Goal: Check status: Check status

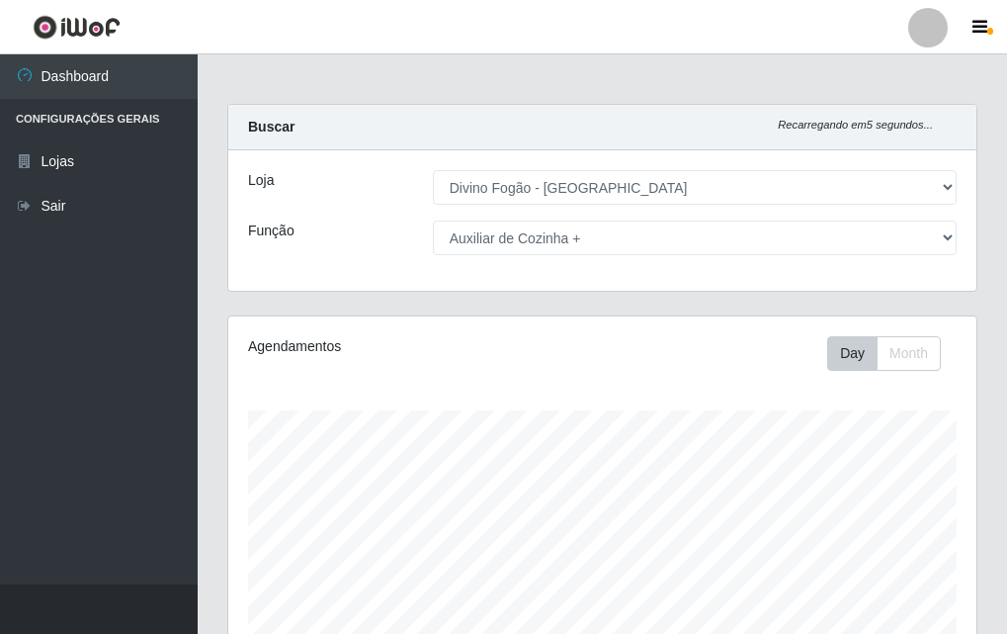
select select "499"
select select "94"
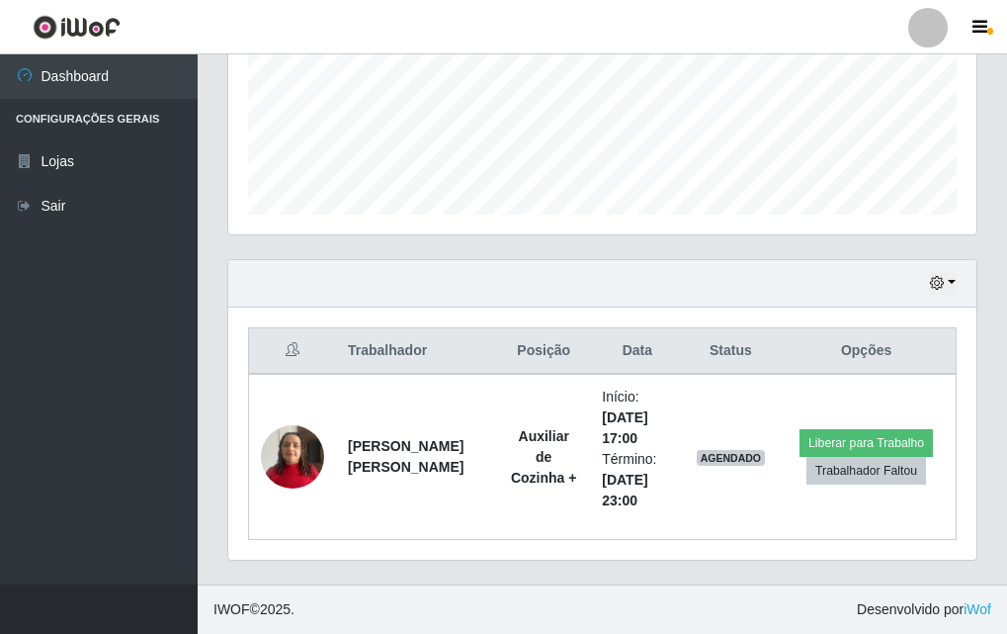
scroll to position [410, 748]
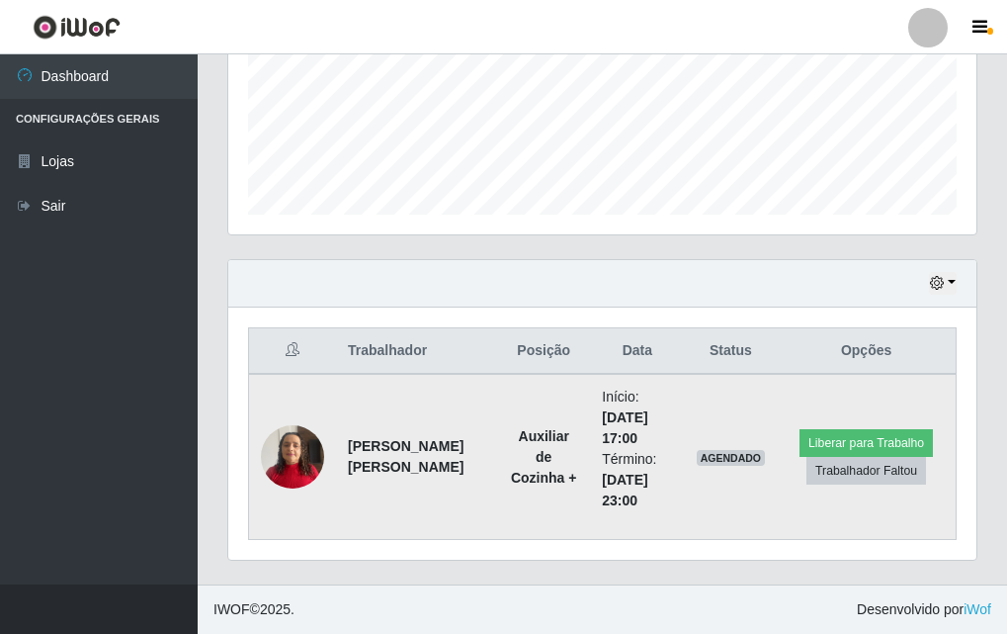
click at [307, 464] on img at bounding box center [292, 456] width 63 height 84
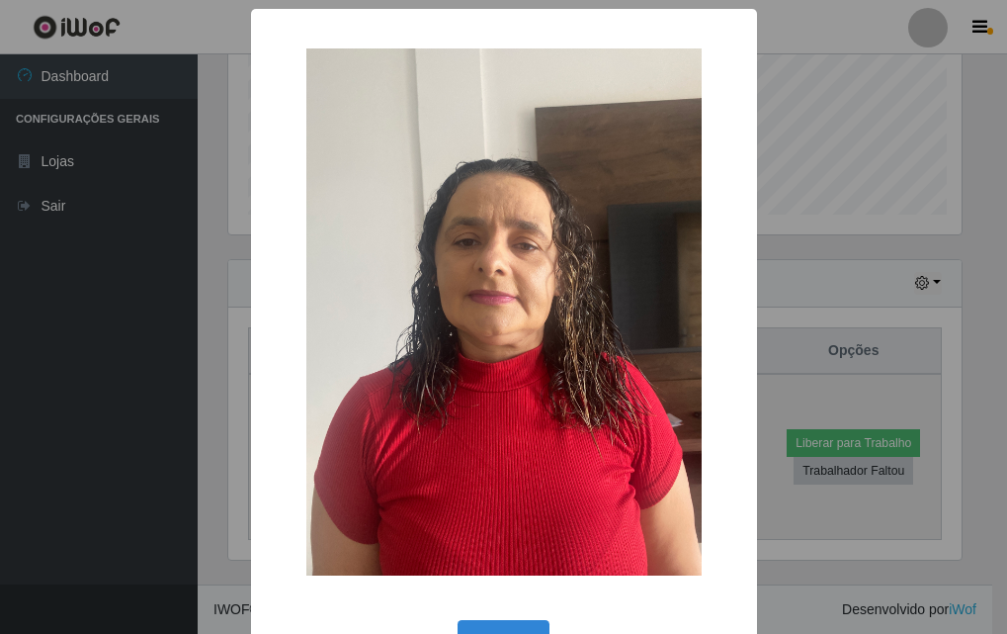
scroll to position [410, 739]
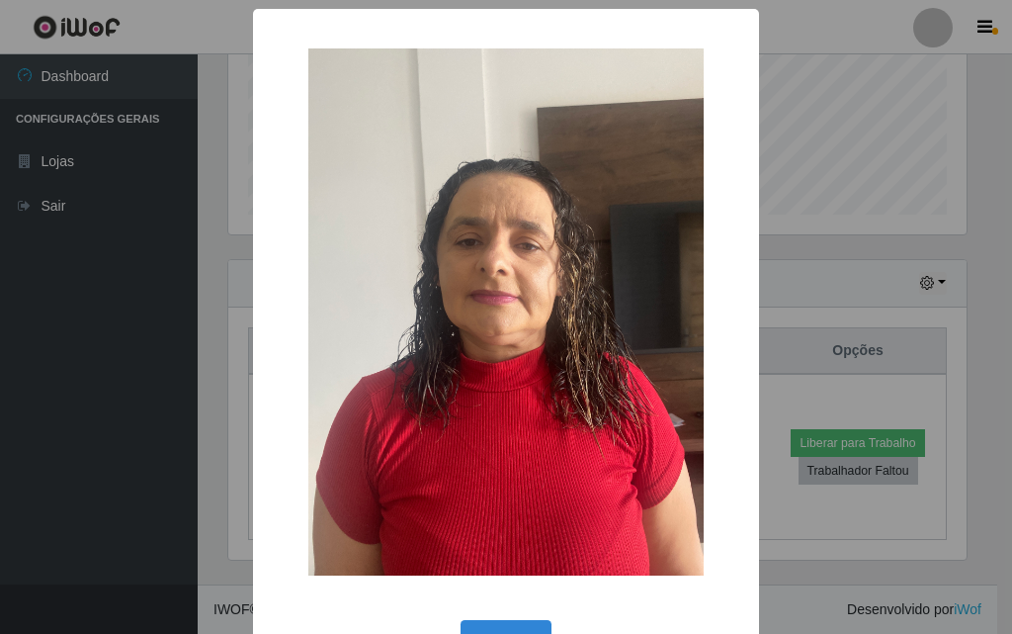
click at [122, 438] on div "× OK Cancel" at bounding box center [506, 317] width 1012 height 634
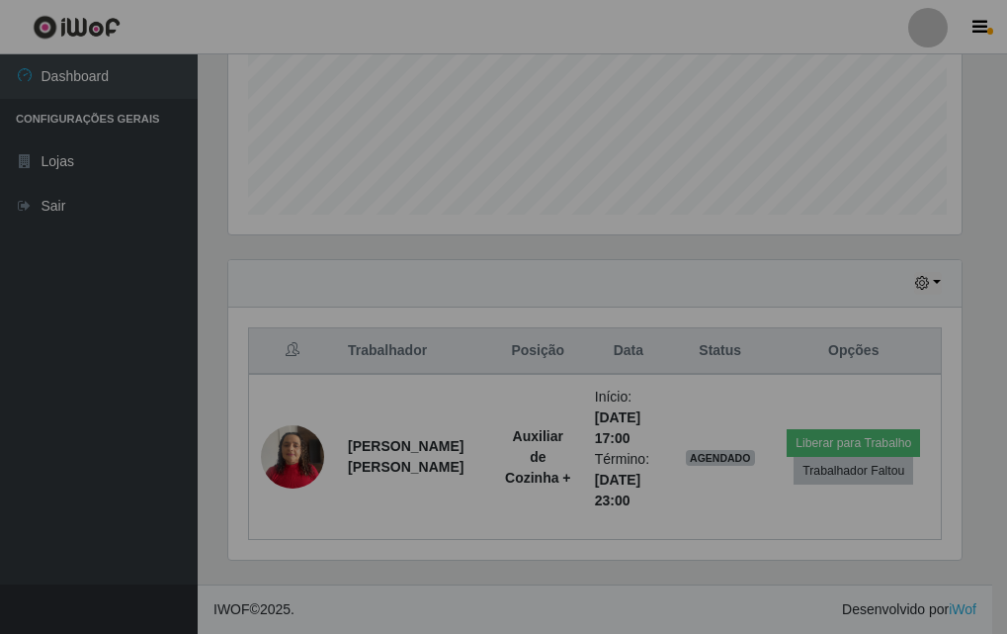
scroll to position [410, 748]
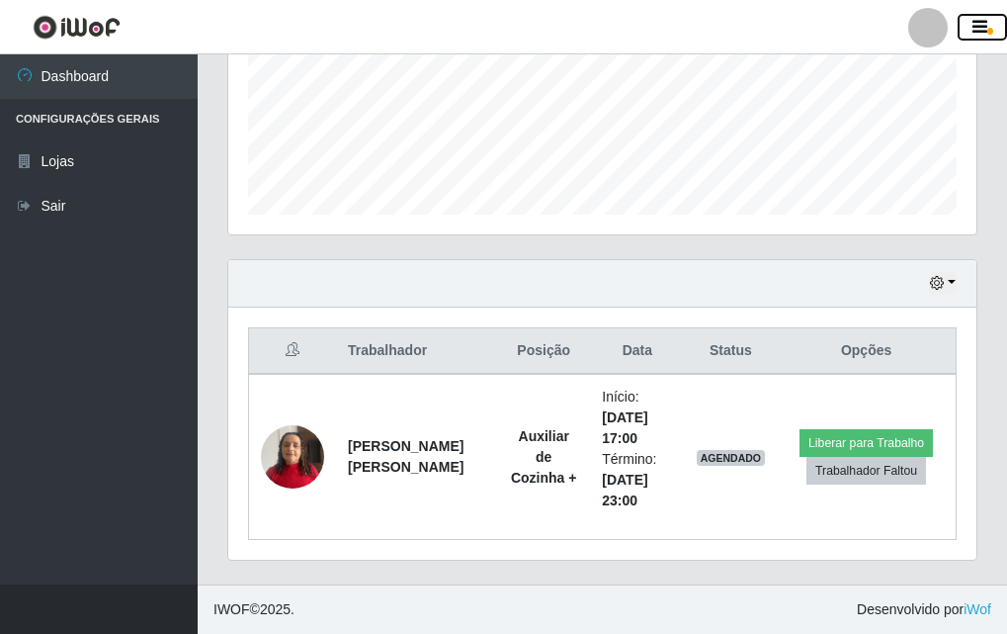
click at [979, 22] on icon "button" at bounding box center [980, 28] width 15 height 18
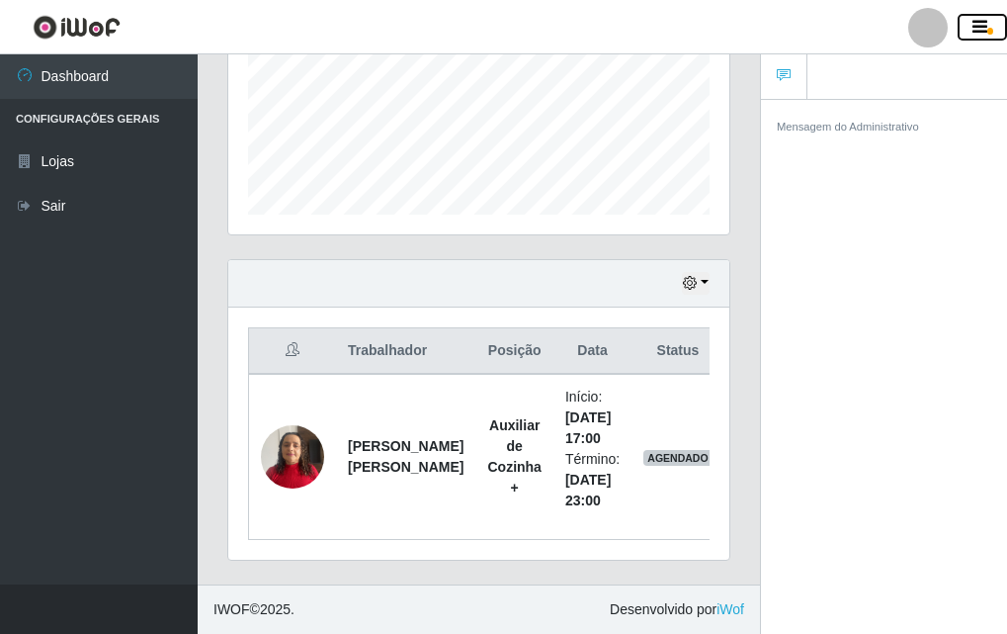
scroll to position [988275, 988184]
click at [887, 18] on header "Perfil Alterar Senha Sair" at bounding box center [503, 27] width 1007 height 54
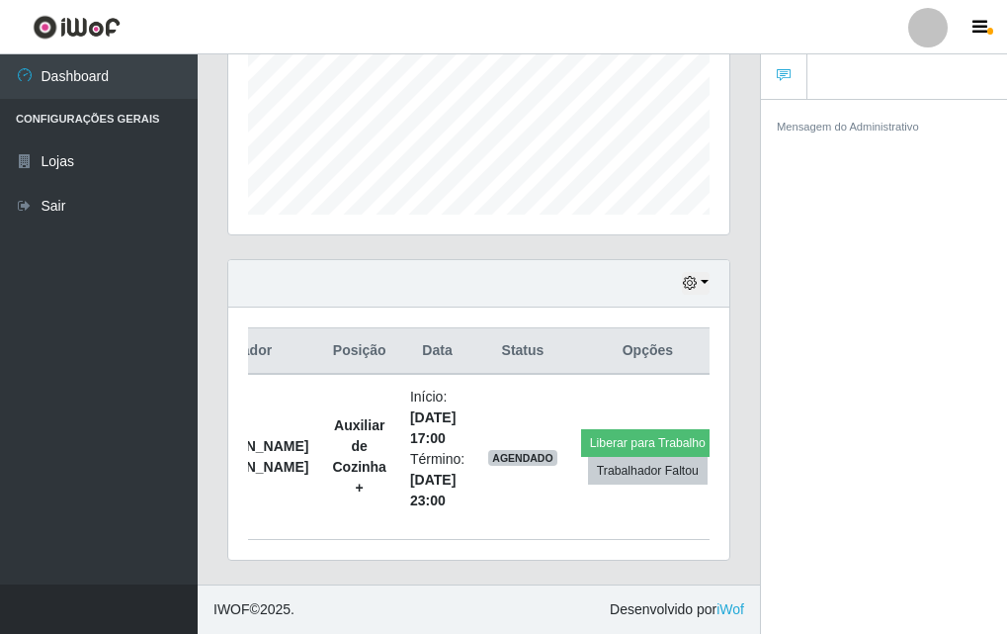
scroll to position [0, 0]
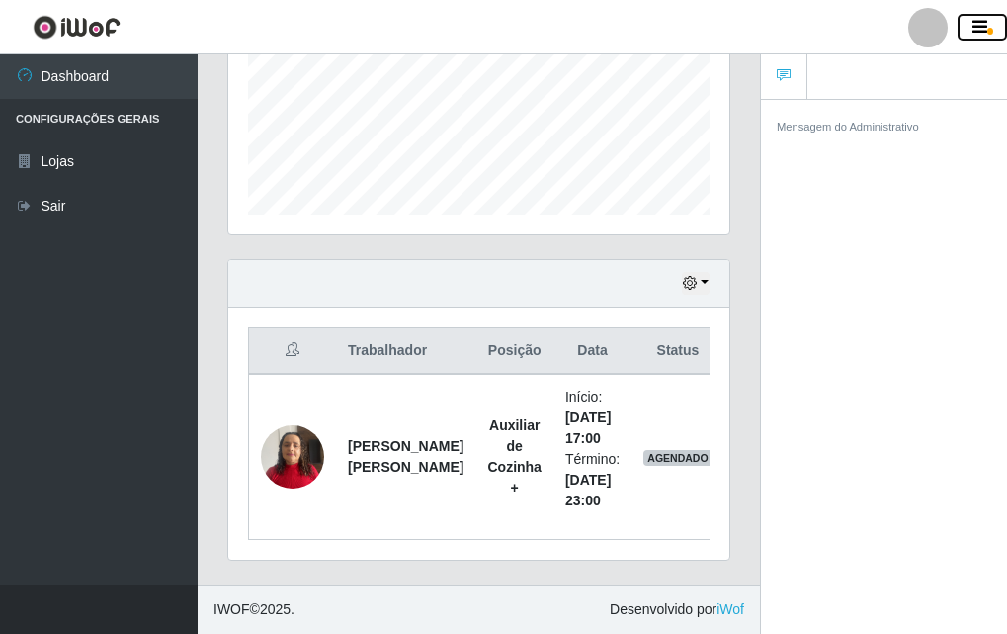
click at [993, 27] on button "button" at bounding box center [982, 28] width 49 height 28
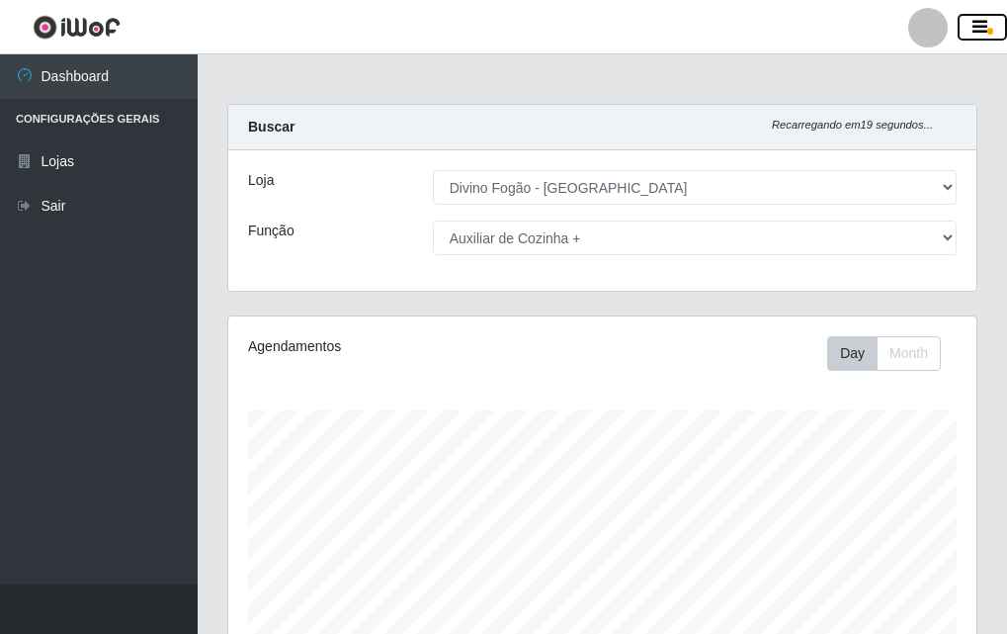
scroll to position [99, 0]
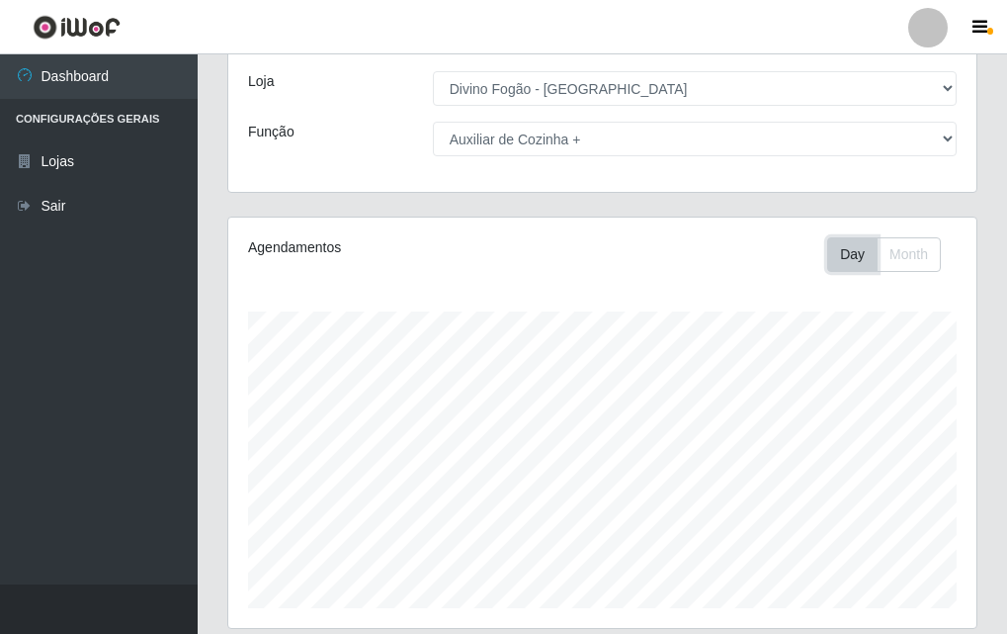
click at [836, 262] on button "Day" at bounding box center [853, 254] width 50 height 35
click at [839, 259] on button "Day" at bounding box center [853, 254] width 50 height 35
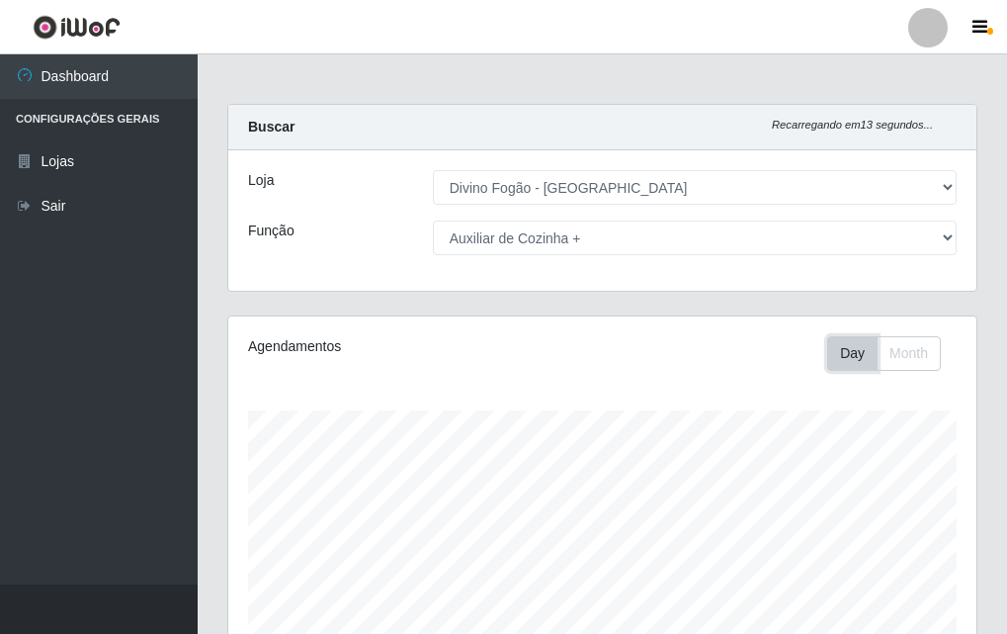
scroll to position [395, 0]
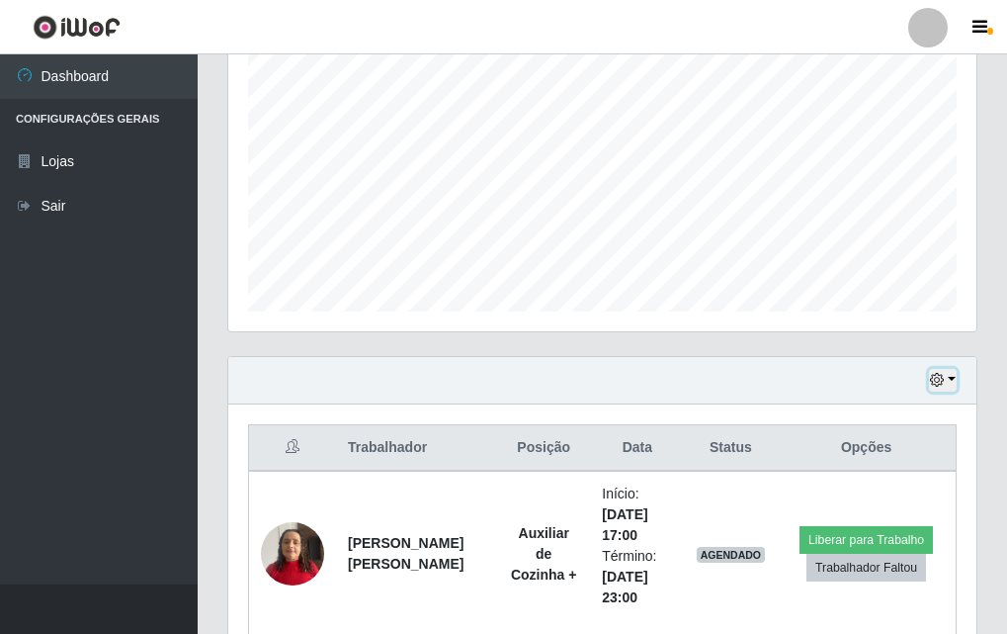
click at [937, 380] on icon "button" at bounding box center [937, 380] width 14 height 14
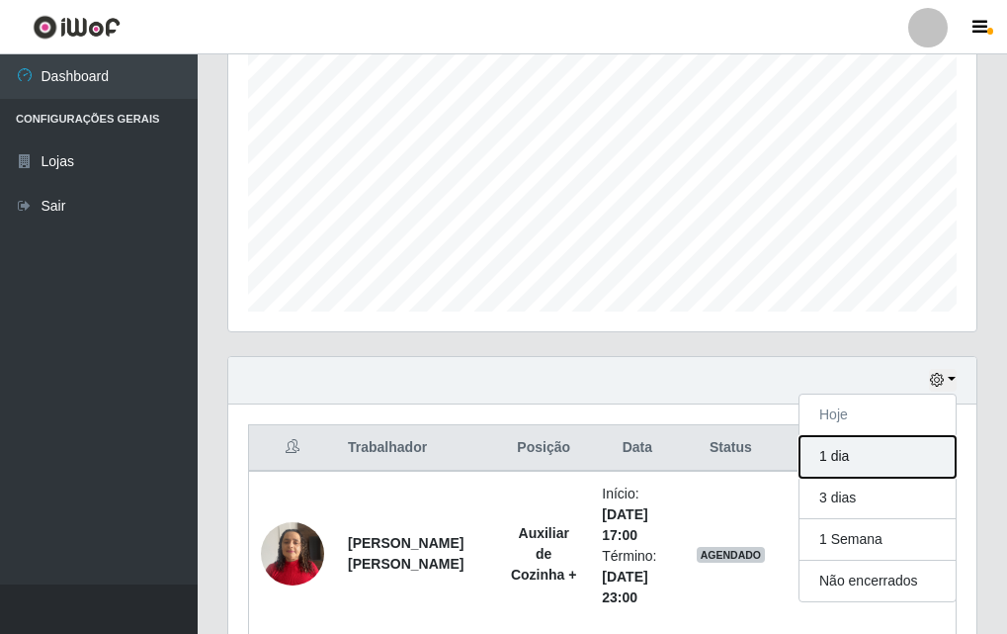
click at [910, 455] on button "1 dia" at bounding box center [878, 457] width 156 height 42
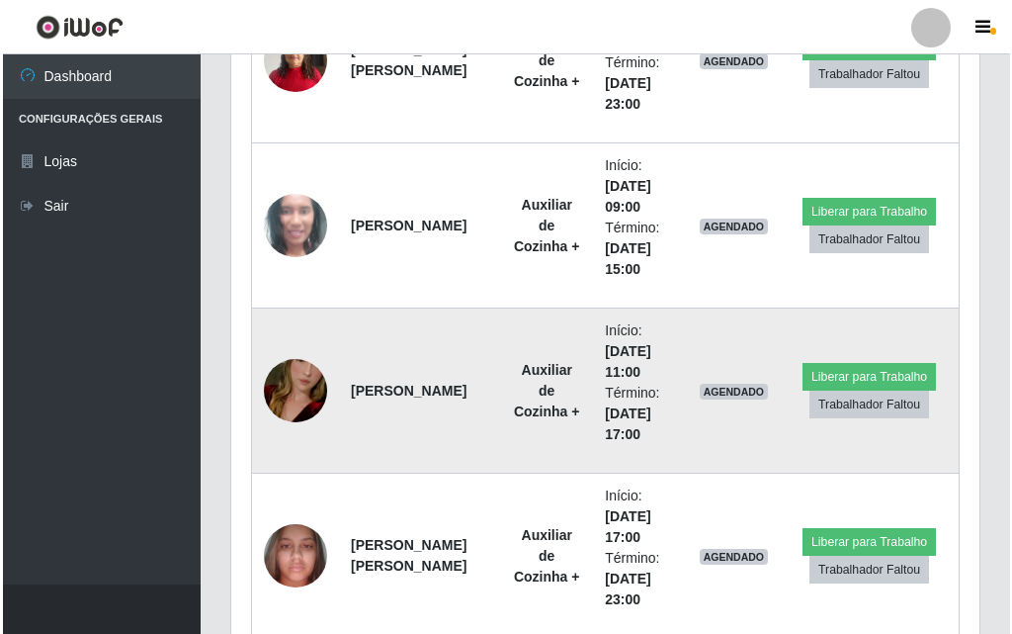
scroll to position [988, 0]
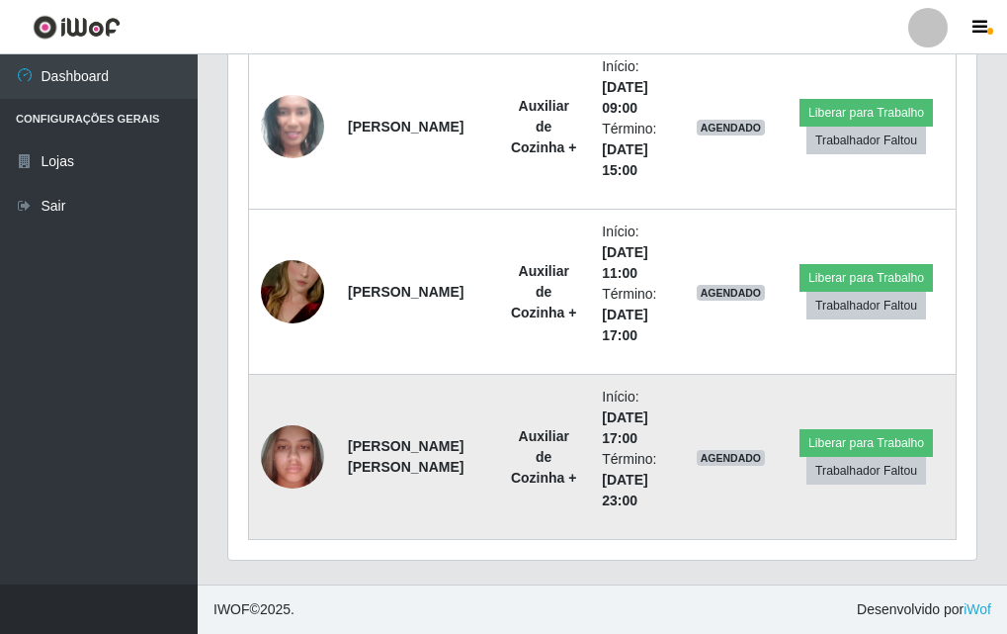
click at [281, 454] on img at bounding box center [292, 456] width 63 height 84
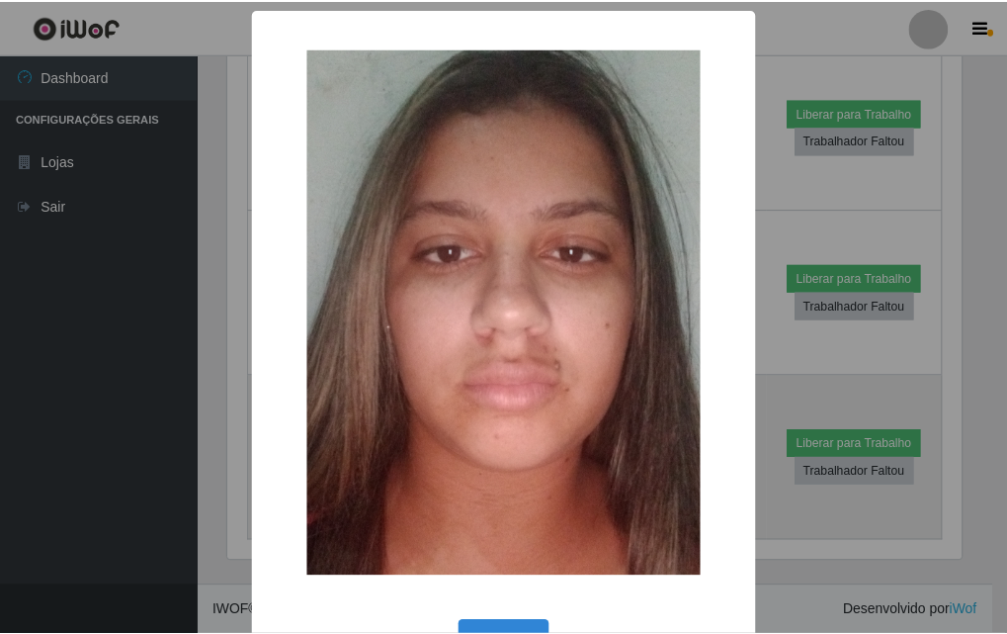
scroll to position [410, 739]
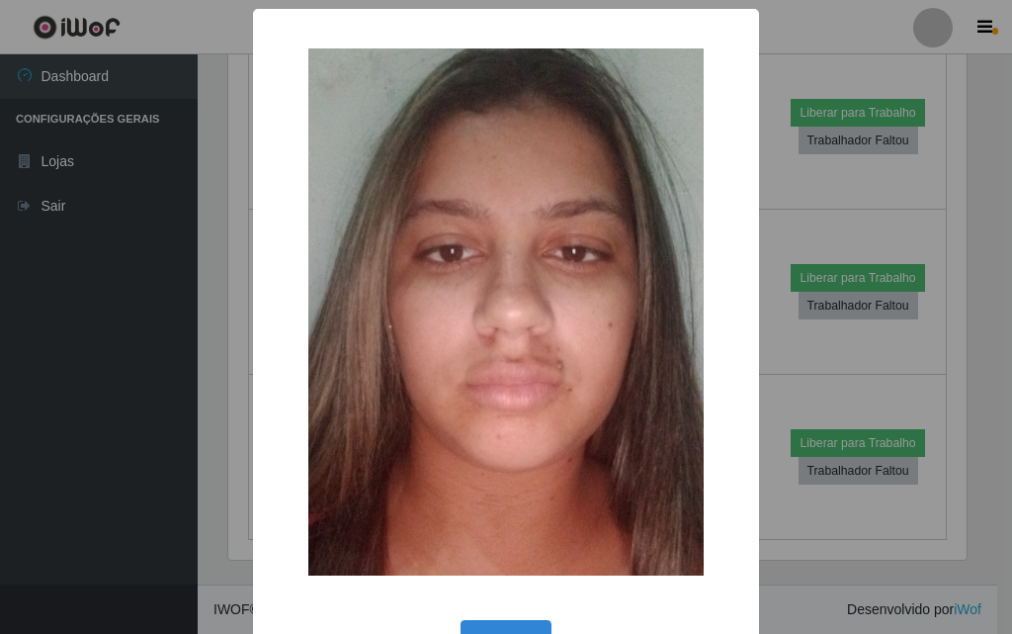
click at [183, 421] on div "× OK Cancel" at bounding box center [506, 317] width 1012 height 634
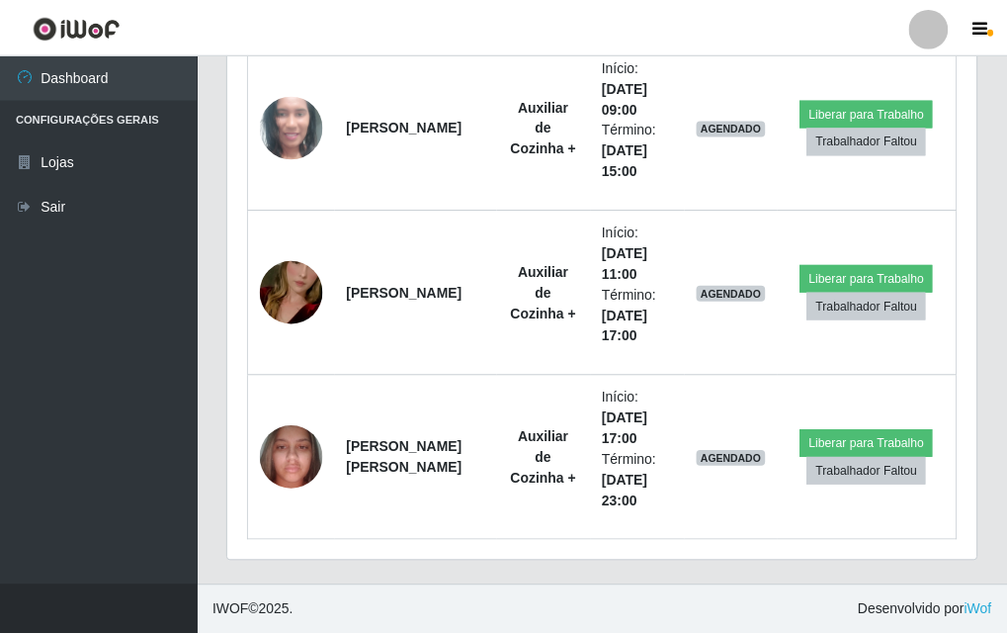
scroll to position [410, 748]
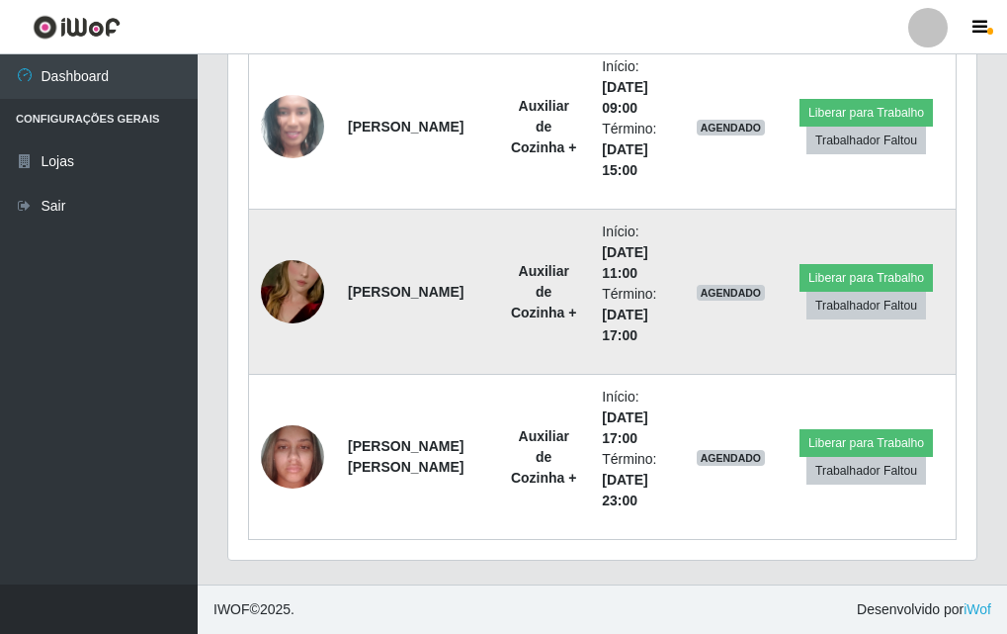
click at [284, 280] on img at bounding box center [292, 291] width 63 height 113
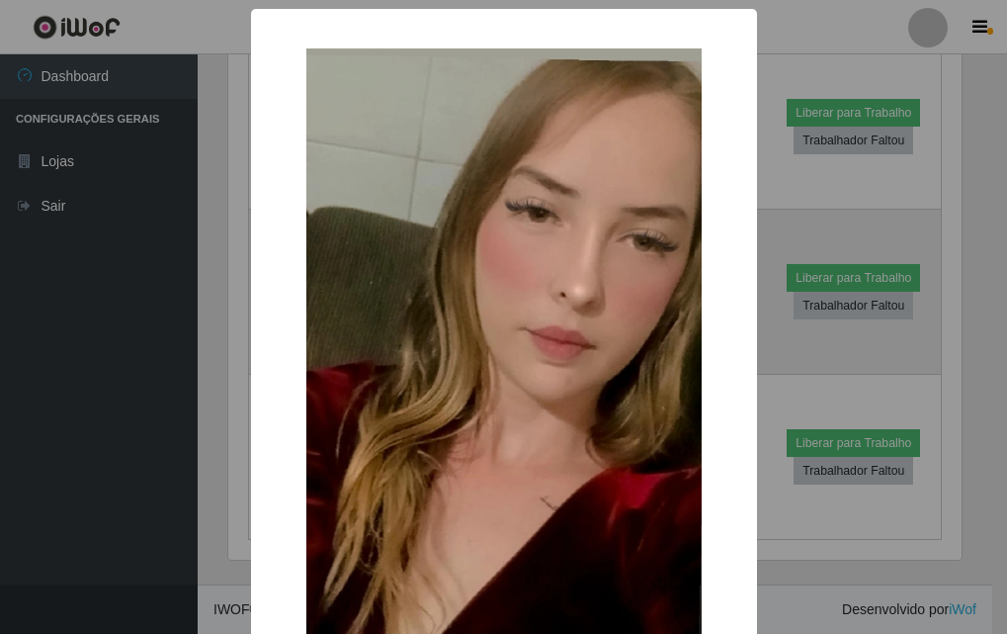
scroll to position [410, 739]
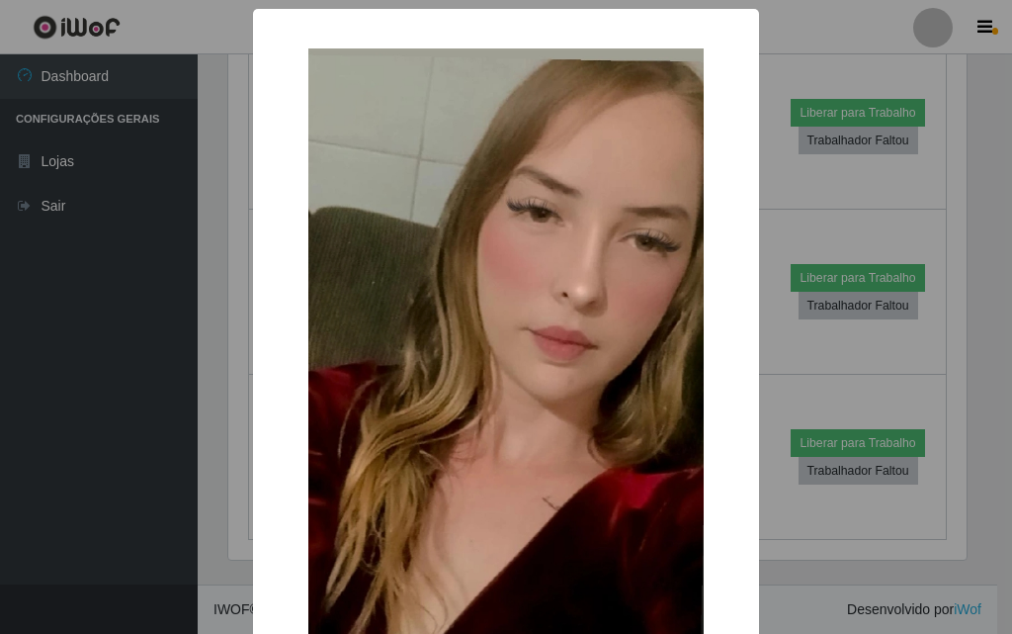
click at [273, 299] on div "×" at bounding box center [506, 400] width 467 height 743
click at [241, 317] on div "× OK Cancel" at bounding box center [506, 317] width 1012 height 634
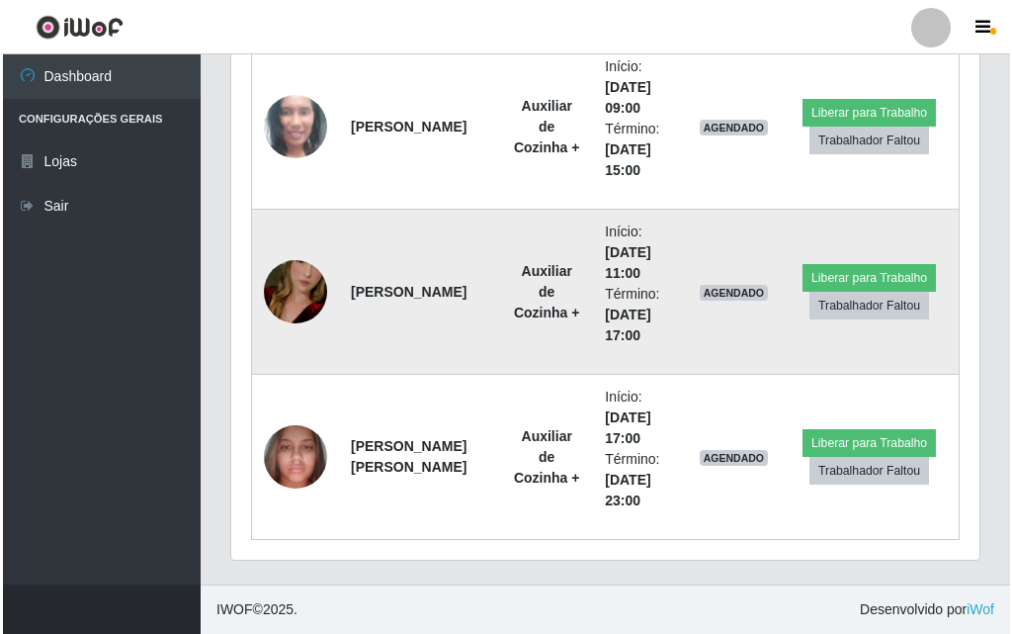
scroll to position [889, 0]
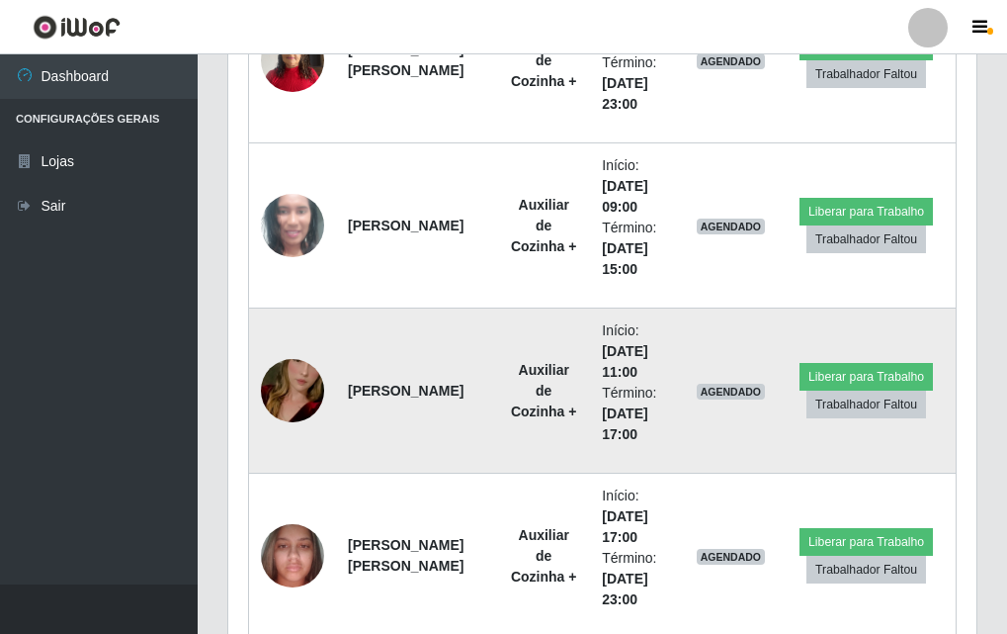
click at [276, 225] on img at bounding box center [292, 225] width 63 height 131
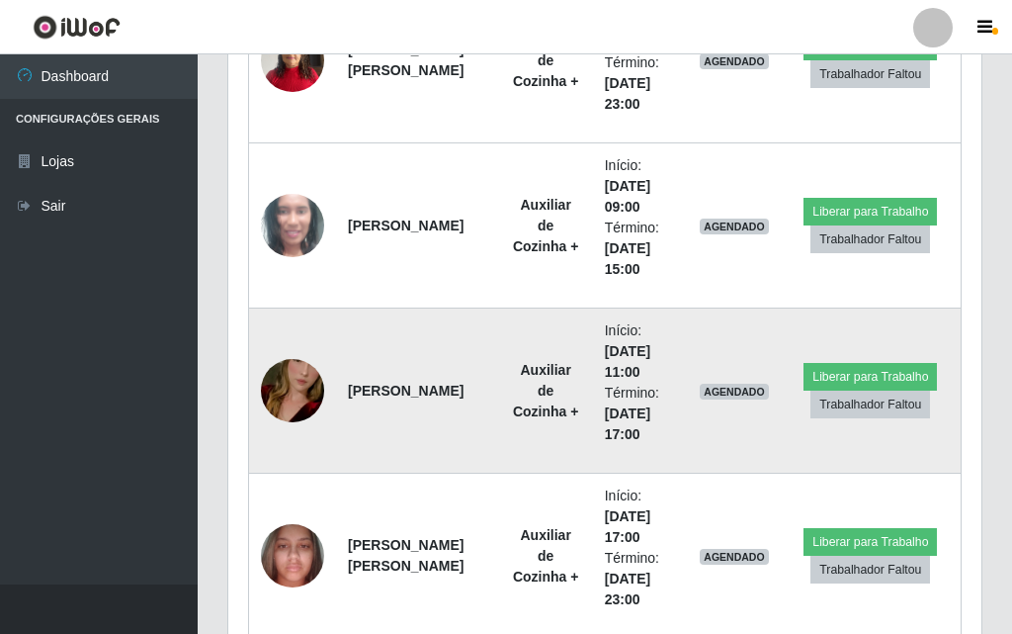
scroll to position [0, 0]
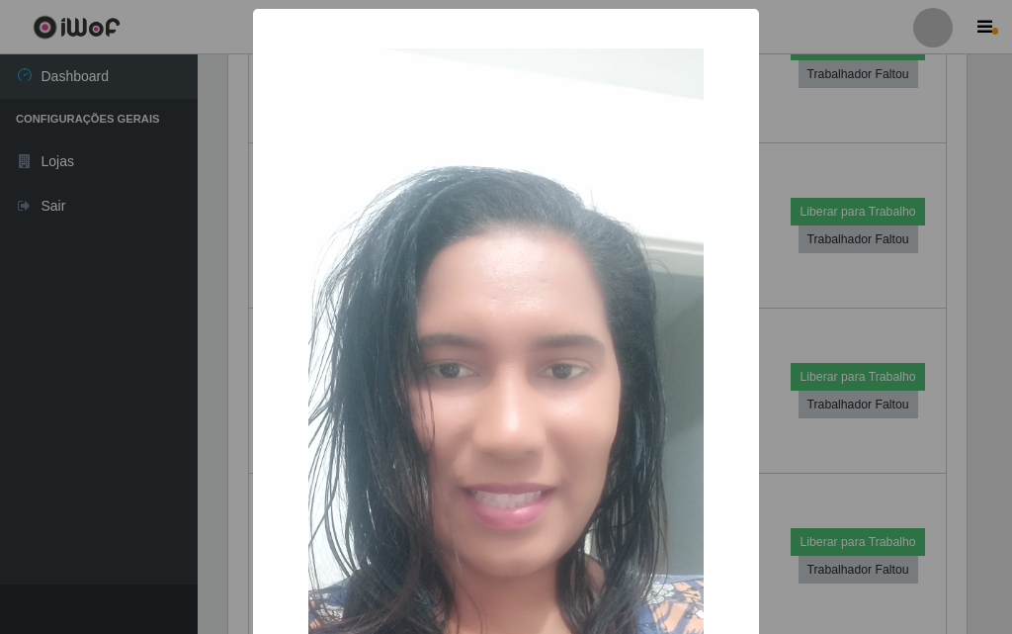
click at [229, 249] on div "× OK Cancel" at bounding box center [506, 317] width 1012 height 634
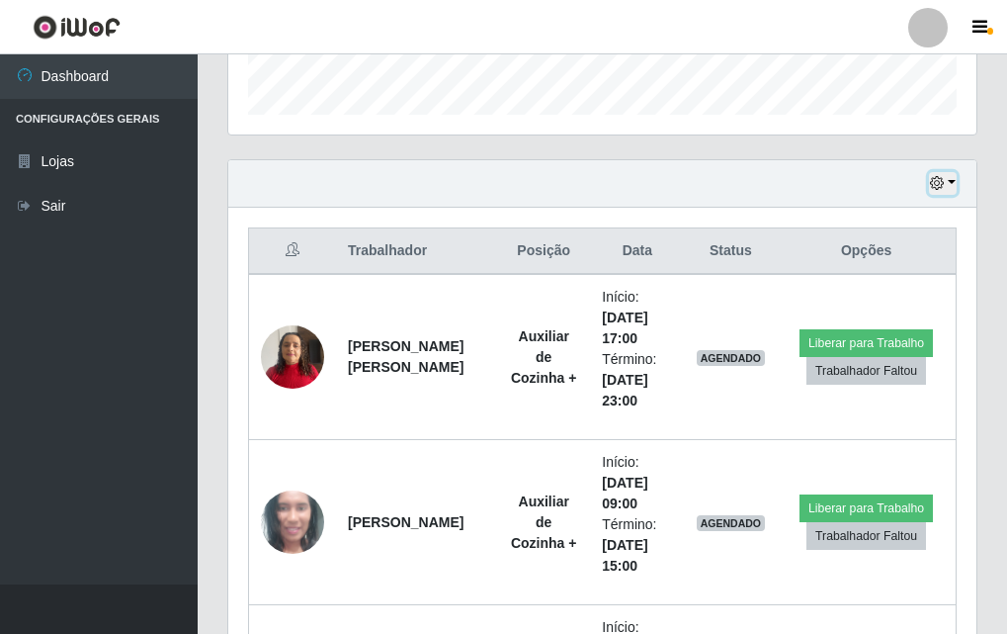
click at [933, 182] on icon "button" at bounding box center [937, 183] width 14 height 14
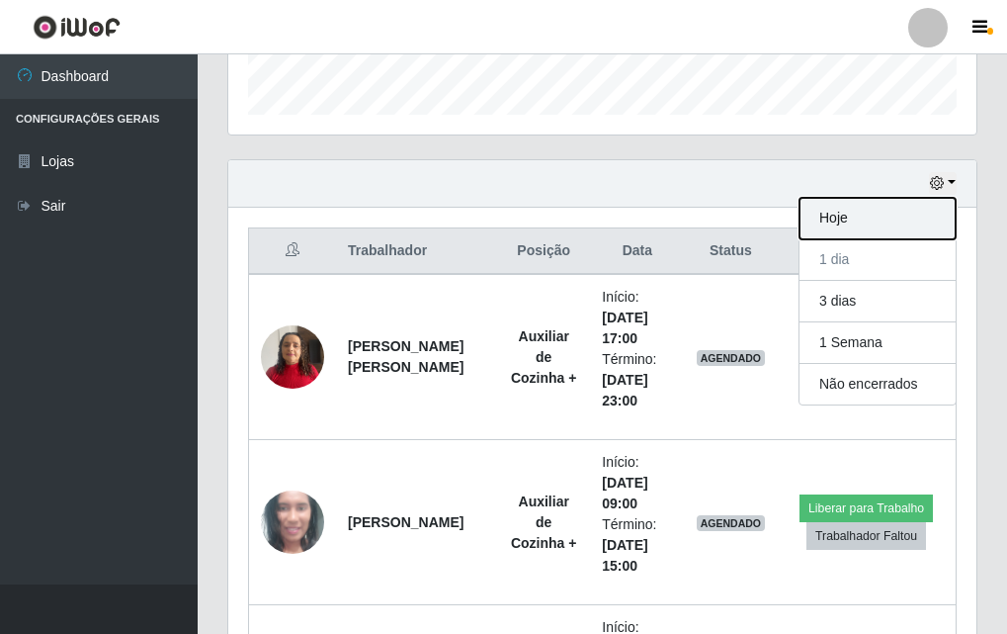
click at [909, 201] on button "Hoje" at bounding box center [878, 219] width 156 height 42
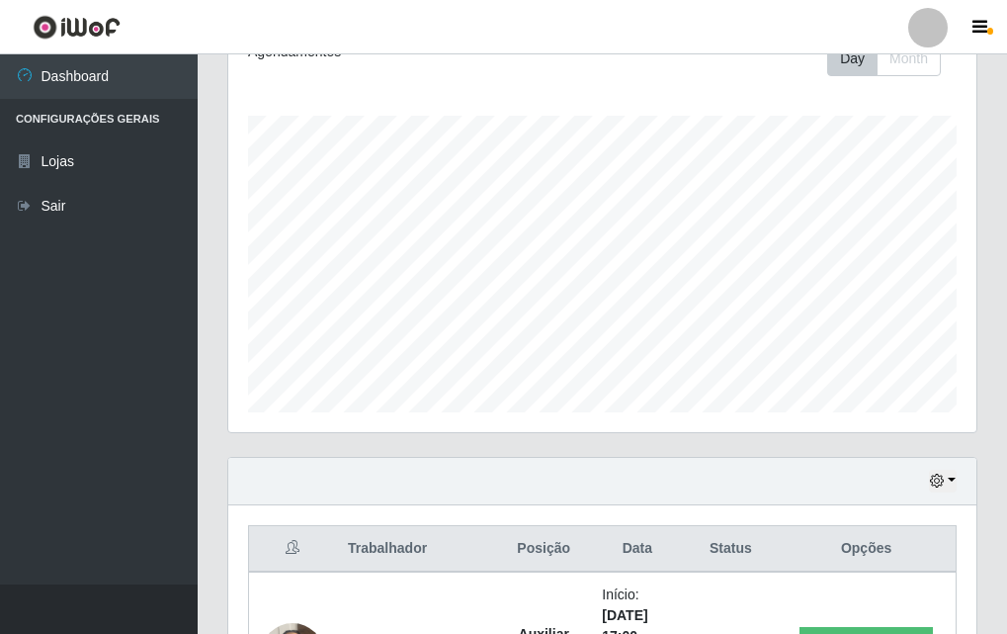
scroll to position [97, 0]
